Goal: Find specific page/section: Find specific page/section

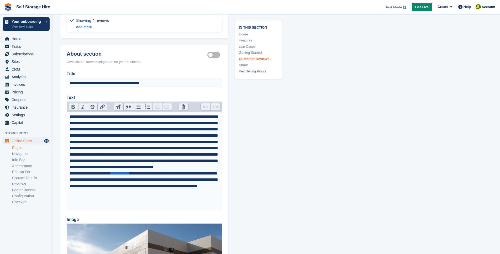
scroll to position [1515, 0]
click at [245, 33] on link "Home" at bounding box center [258, 34] width 39 height 5
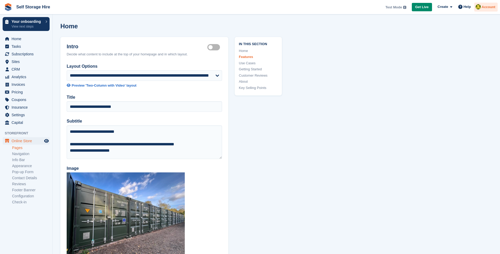
click at [484, 7] on span "Account" at bounding box center [488, 6] width 14 height 5
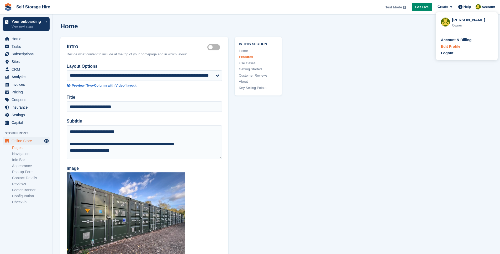
click at [454, 46] on div "Edit Profile" at bounding box center [450, 47] width 19 height 6
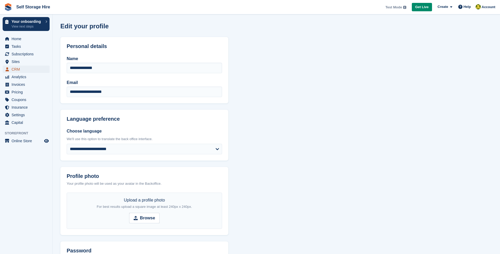
click at [16, 67] on span "CRM" at bounding box center [27, 69] width 31 height 7
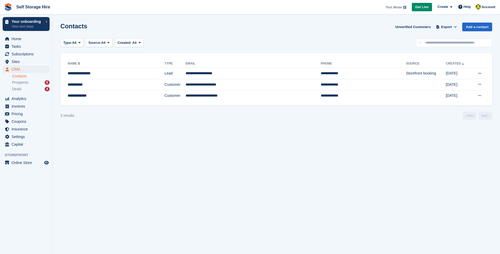
click at [296, 30] on div "Contacts Unverified Customers Export Export Contacts Export a CSV of all Contac…" at bounding box center [275, 30] width 431 height 15
